Goal: Use online tool/utility: Utilize a website feature to perform a specific function

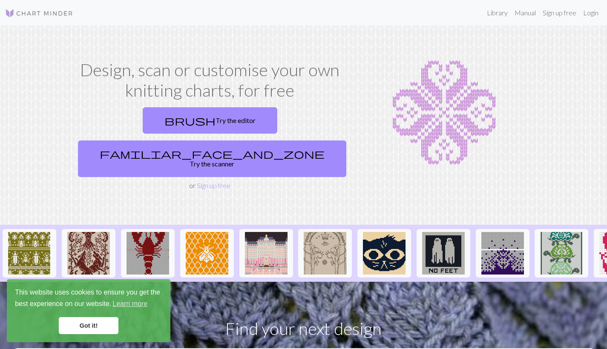
click at [96, 327] on link "Got it!" at bounding box center [89, 325] width 60 height 17
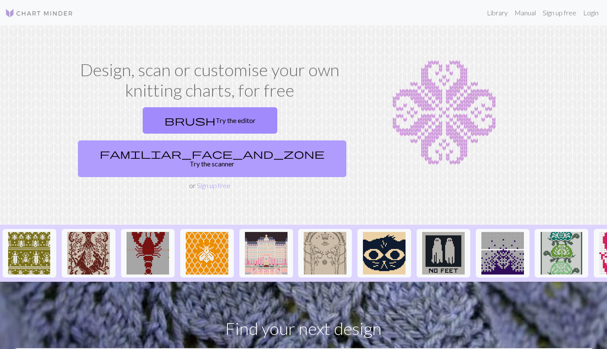
click at [270, 141] on link "familiar_face_and_zone Try the scanner" at bounding box center [212, 159] width 268 height 37
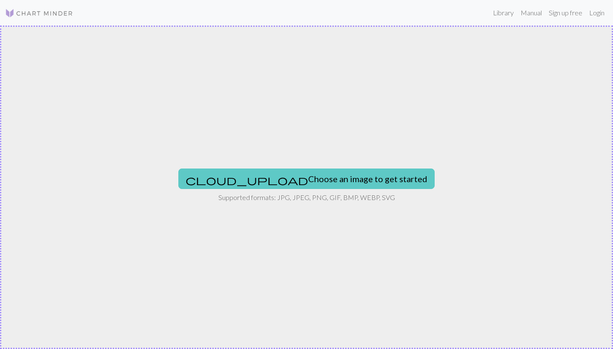
click at [315, 176] on button "cloud_upload Choose an image to get started" at bounding box center [306, 179] width 256 height 20
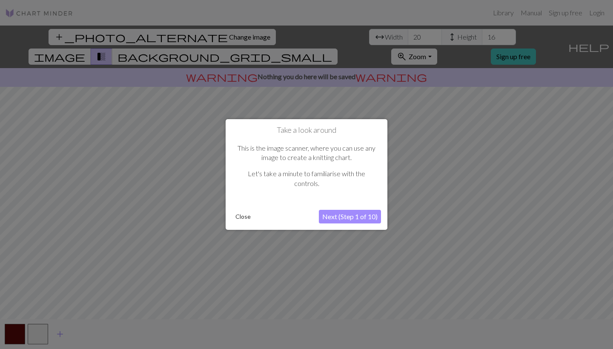
click at [345, 219] on button "Next (Step 1 of 10)" at bounding box center [350, 217] width 62 height 14
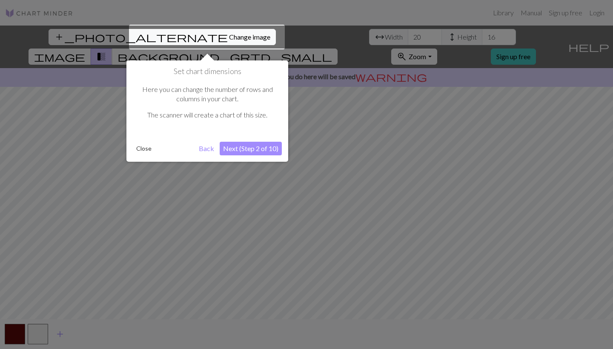
click at [253, 146] on button "Next (Step 2 of 10)" at bounding box center [251, 149] width 62 height 14
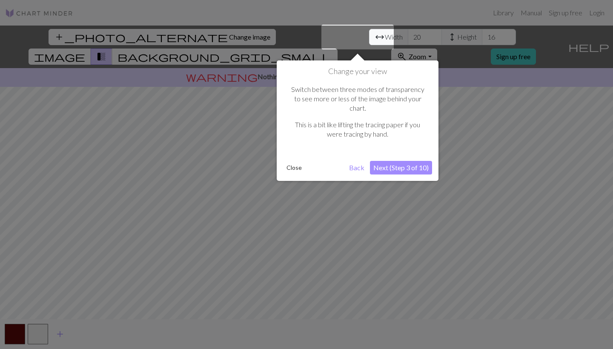
click at [392, 161] on button "Next (Step 3 of 10)" at bounding box center [401, 168] width 62 height 14
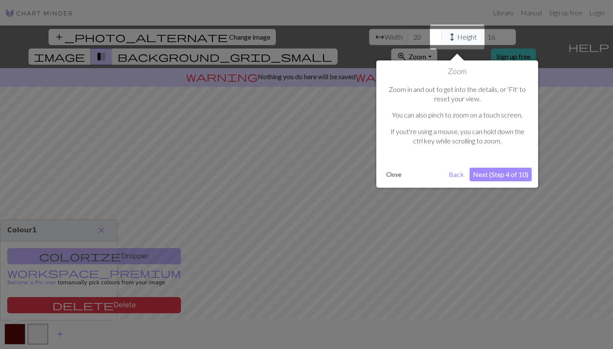
click at [492, 173] on button "Next (Step 4 of 10)" at bounding box center [501, 175] width 62 height 14
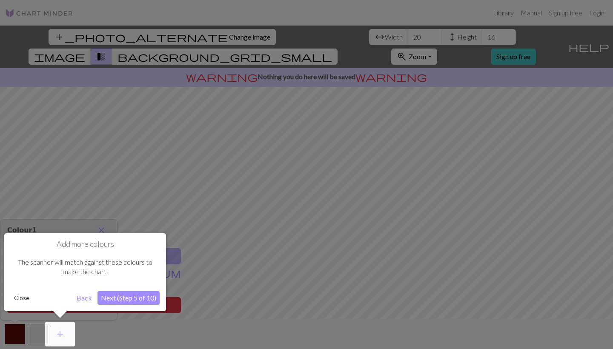
click at [134, 296] on button "Next (Step 5 of 10)" at bounding box center [129, 298] width 62 height 14
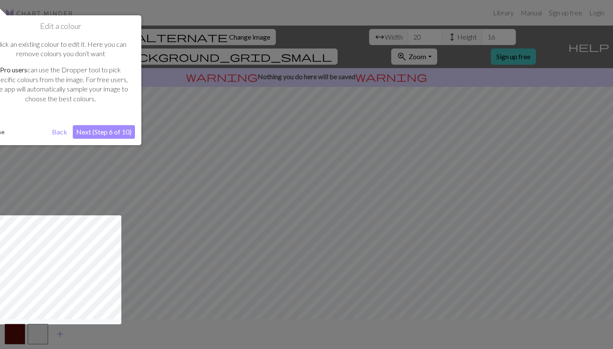
click at [100, 131] on button "Next (Step 6 of 10)" at bounding box center [104, 132] width 62 height 14
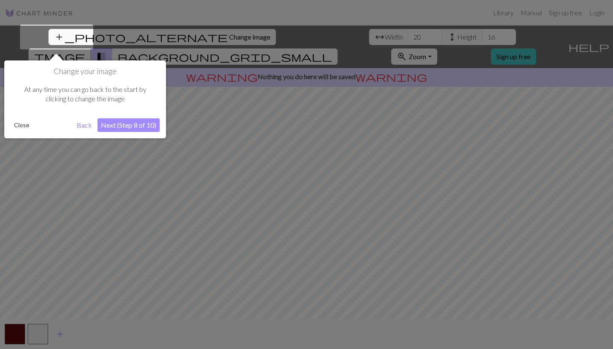
click at [129, 127] on button "Next (Step 8 of 10)" at bounding box center [129, 125] width 62 height 14
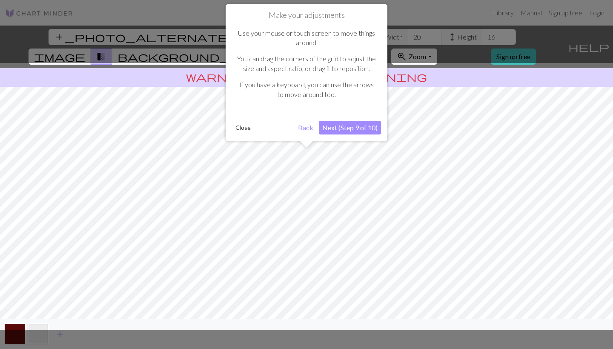
click at [353, 127] on button "Next (Step 9 of 10)" at bounding box center [350, 128] width 62 height 14
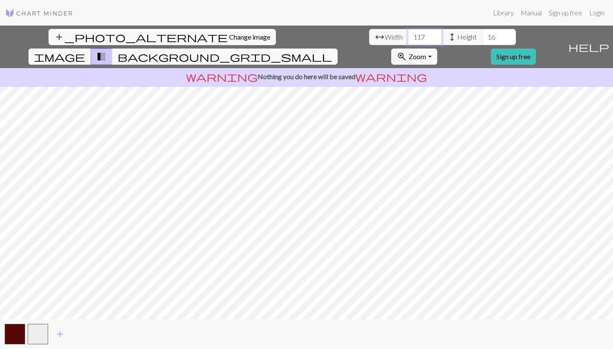
click at [408, 35] on input "117" at bounding box center [425, 37] width 34 height 16
click at [408, 35] on input "118" at bounding box center [425, 37] width 34 height 16
click at [408, 35] on input "119" at bounding box center [425, 37] width 34 height 16
type input "120"
click at [408, 35] on input "120" at bounding box center [425, 37] width 34 height 16
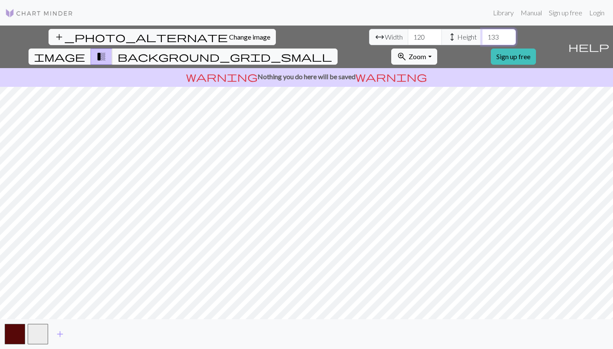
click at [482, 35] on input "133" at bounding box center [499, 37] width 34 height 16
click at [482, 35] on input "134" at bounding box center [499, 37] width 34 height 16
type input "135"
click at [482, 35] on input "135" at bounding box center [499, 37] width 34 height 16
click at [85, 51] on span "image" at bounding box center [59, 57] width 51 height 12
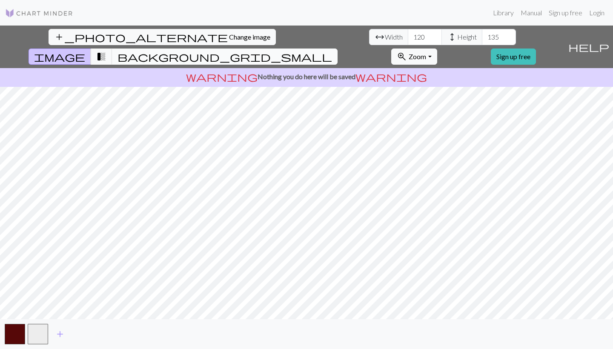
click at [332, 51] on span "background_grid_small" at bounding box center [225, 57] width 215 height 12
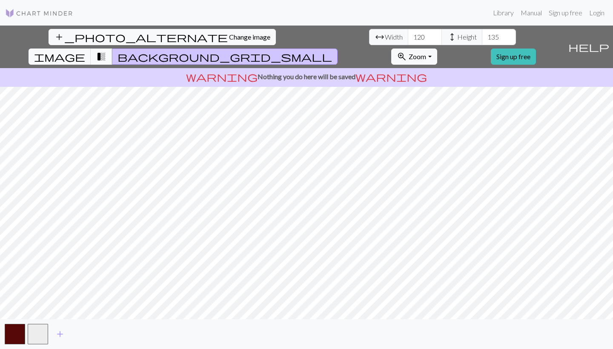
click at [106, 51] on span "transition_fade" at bounding box center [101, 57] width 10 height 12
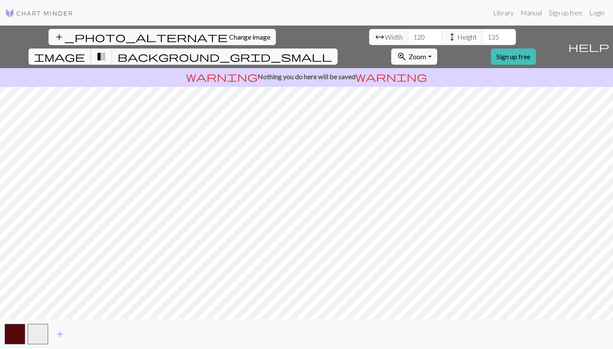
click at [85, 51] on span "image" at bounding box center [59, 57] width 51 height 12
click at [106, 51] on span "transition_fade" at bounding box center [101, 57] width 10 height 12
click at [408, 39] on input "96" at bounding box center [425, 37] width 34 height 16
click at [408, 39] on input "95" at bounding box center [425, 37] width 34 height 16
click at [408, 39] on input "94" at bounding box center [425, 37] width 34 height 16
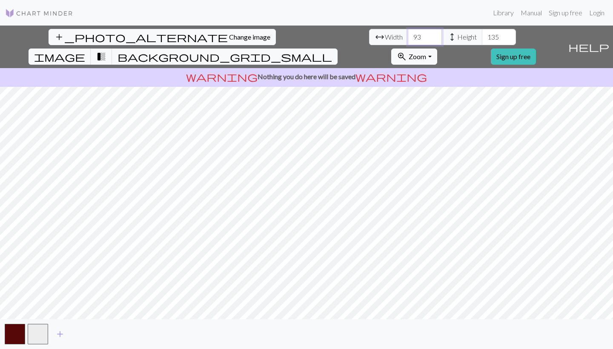
click at [408, 39] on input "93" at bounding box center [425, 37] width 34 height 16
click at [408, 39] on input "92" at bounding box center [425, 37] width 34 height 16
click at [408, 39] on input "91" at bounding box center [425, 37] width 34 height 16
click at [408, 39] on input "90" at bounding box center [425, 37] width 34 height 16
type input "89"
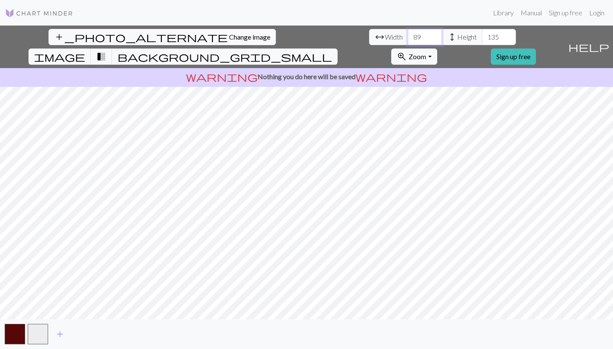
click at [408, 39] on input "89" at bounding box center [425, 37] width 34 height 16
click at [482, 39] on input "117" at bounding box center [499, 37] width 34 height 16
click at [482, 39] on input "116" at bounding box center [499, 37] width 34 height 16
click at [482, 39] on input "115" at bounding box center [499, 37] width 34 height 16
click at [482, 39] on input "114" at bounding box center [499, 37] width 34 height 16
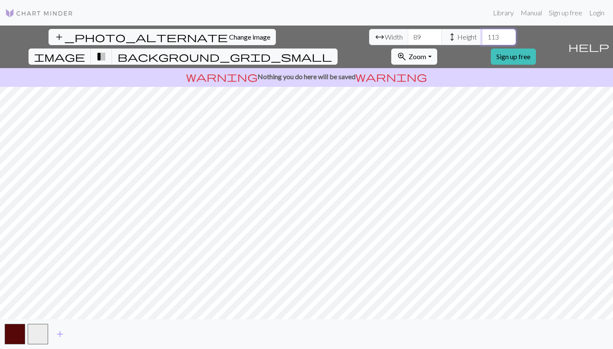
click at [482, 39] on input "113" at bounding box center [499, 37] width 34 height 16
click at [482, 39] on input "112" at bounding box center [499, 37] width 34 height 16
click at [482, 39] on input "111" at bounding box center [499, 37] width 34 height 16
click at [482, 39] on input "110" at bounding box center [499, 37] width 34 height 16
click at [482, 39] on input "109" at bounding box center [499, 37] width 34 height 16
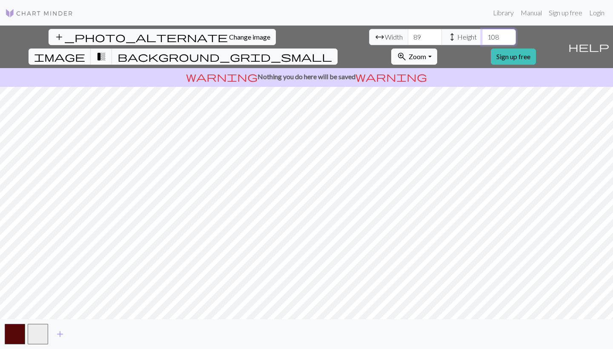
click at [482, 39] on input "108" at bounding box center [499, 37] width 34 height 16
click at [482, 39] on input "107" at bounding box center [499, 37] width 34 height 16
click at [482, 39] on input "106" at bounding box center [499, 37] width 34 height 16
click at [482, 39] on input "105" at bounding box center [499, 37] width 34 height 16
click at [482, 39] on input "104" at bounding box center [499, 37] width 34 height 16
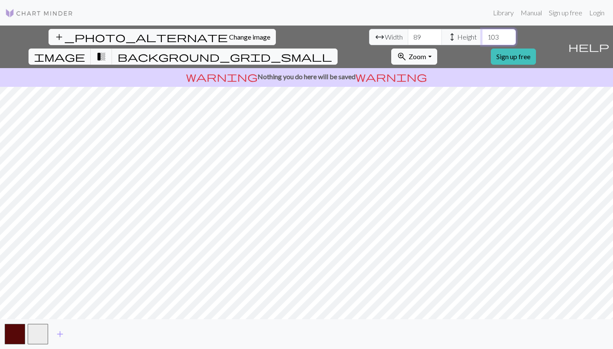
click at [482, 39] on input "103" at bounding box center [499, 37] width 34 height 16
click at [482, 39] on input "102" at bounding box center [499, 37] width 34 height 16
click at [482, 39] on input "101" at bounding box center [499, 37] width 34 height 16
type input "100"
click at [482, 39] on input "100" at bounding box center [499, 37] width 34 height 16
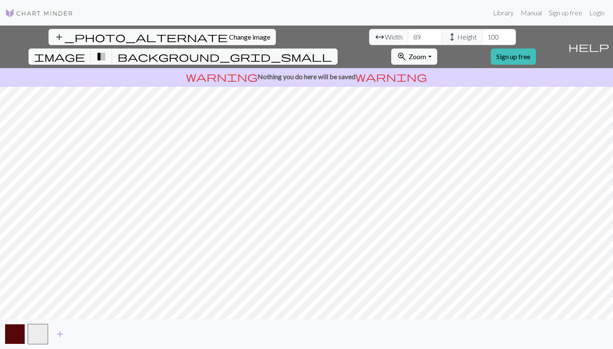
click at [13, 332] on button "button" at bounding box center [15, 334] width 20 height 20
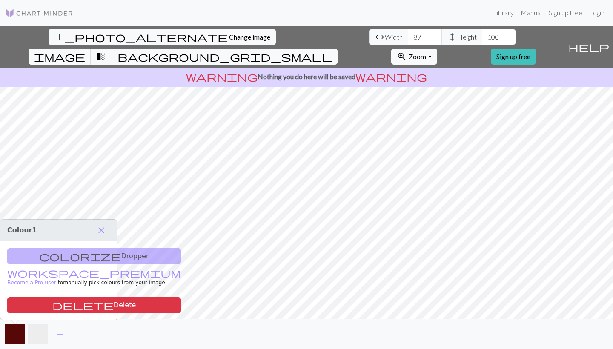
click at [58, 255] on div "colorize Dropper workspace_premium Become a Pro user to manually pick colours f…" at bounding box center [58, 281] width 117 height 79
click at [99, 229] on span "close" at bounding box center [101, 230] width 10 height 12
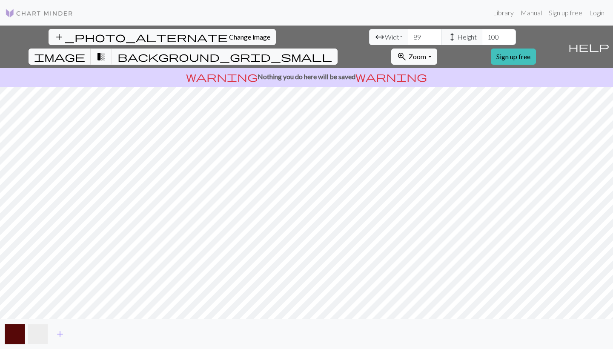
click at [36, 332] on button "button" at bounding box center [38, 334] width 20 height 20
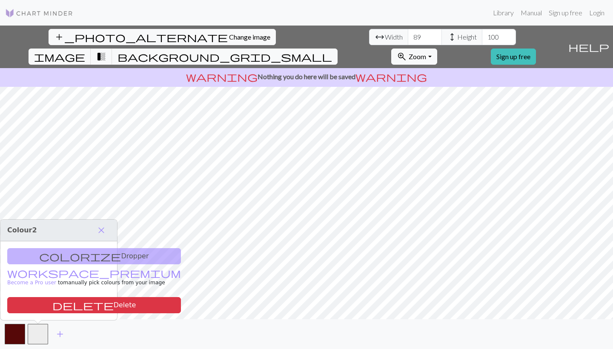
click at [135, 333] on div "add" at bounding box center [306, 334] width 613 height 30
click at [100, 230] on span "close" at bounding box center [101, 230] width 10 height 12
